Goal: Navigation & Orientation: Find specific page/section

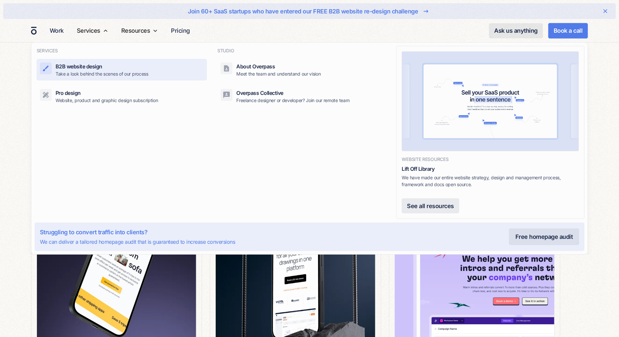
click at [90, 69] on div "B2B website design" at bounding box center [79, 66] width 47 height 8
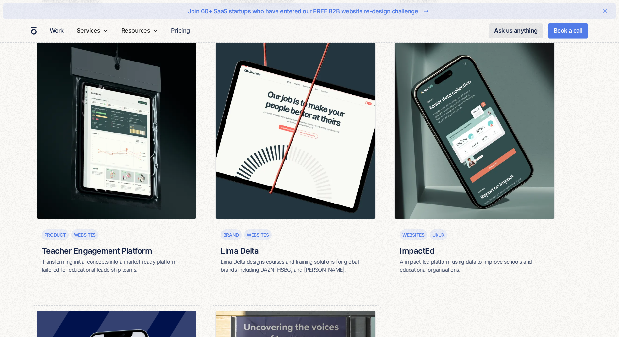
scroll to position [490, 0]
